Goal: Find specific page/section: Find specific page/section

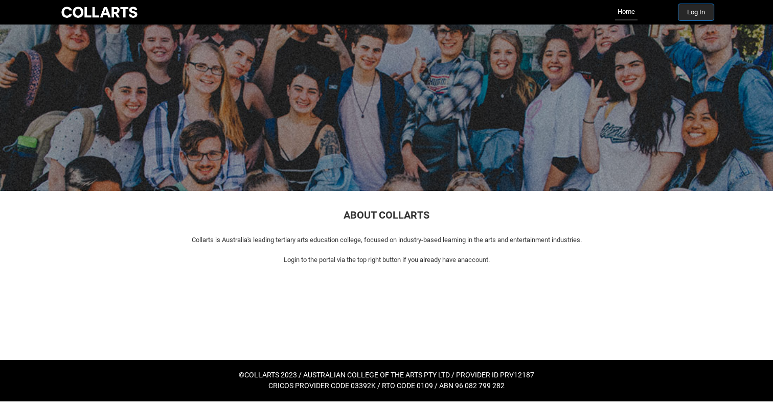
click at [694, 10] on button "Log In" at bounding box center [695, 12] width 35 height 16
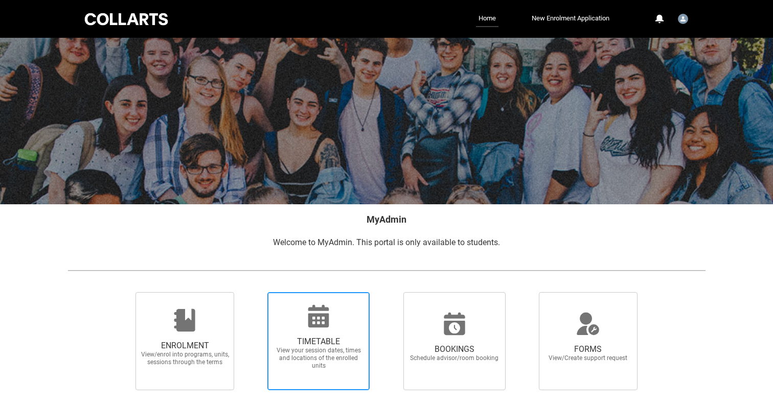
click at [311, 323] on icon at bounding box center [318, 316] width 21 height 22
click at [254, 292] on input "TIMETABLE View your session dates, times and locations of the enrolled units" at bounding box center [254, 292] width 1 height 1
radio input "true"
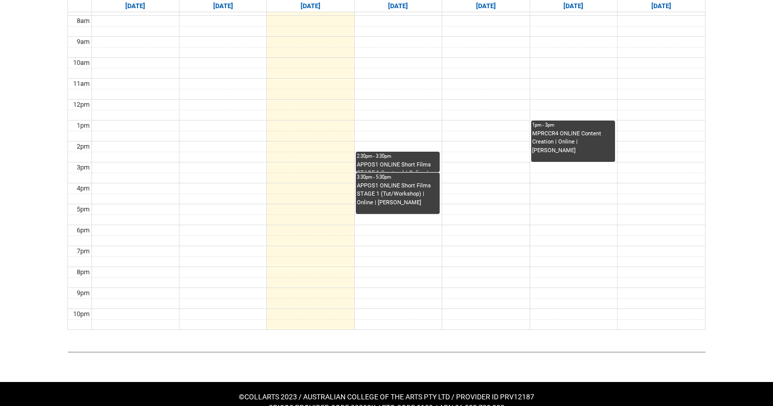
scroll to position [339, 0]
